Goal: Check status: Check status

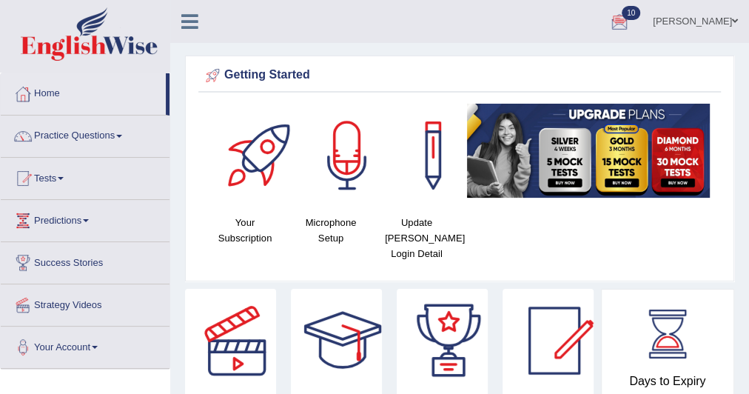
click at [51, 89] on link "Home" at bounding box center [83, 91] width 165 height 37
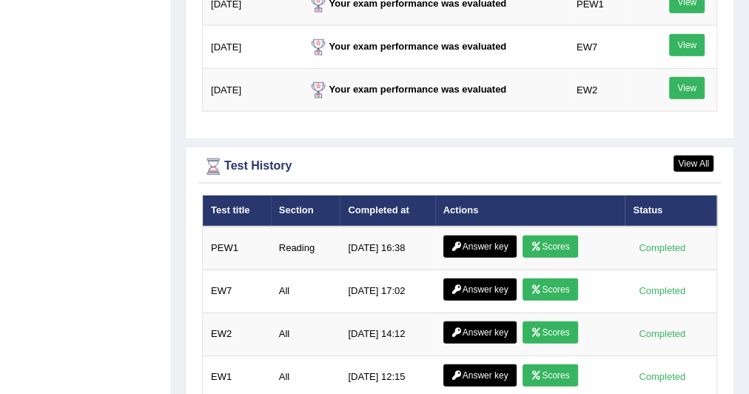
scroll to position [1968, 0]
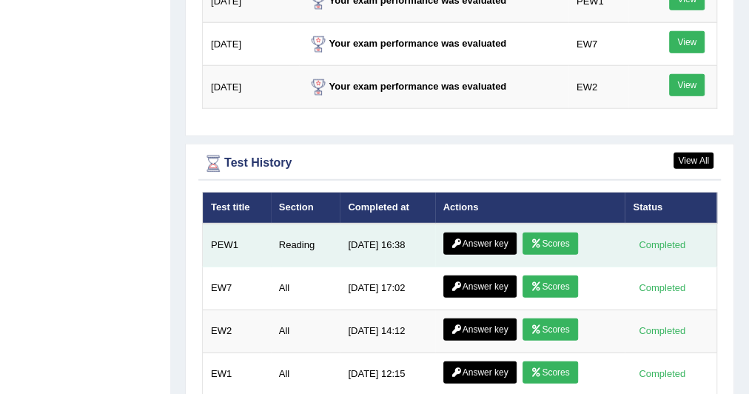
click at [558, 233] on link "Scores" at bounding box center [550, 244] width 55 height 22
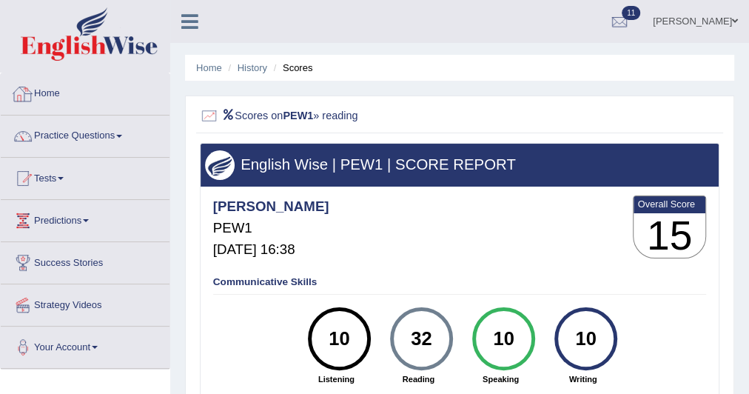
click at [60, 87] on link "Home" at bounding box center [85, 91] width 169 height 37
